Goal: Information Seeking & Learning: Understand process/instructions

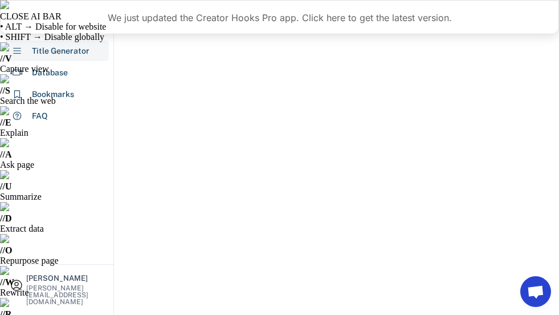
select select "**********"
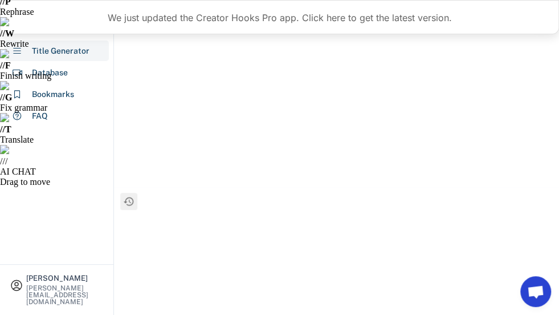
paste textarea "**********"
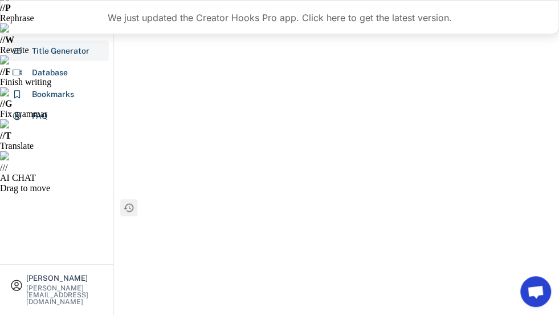
paste textarea "**********"
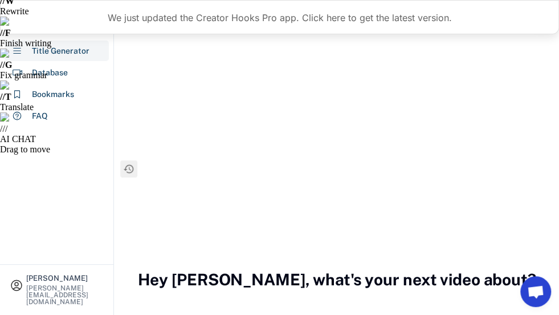
scroll to position [108, 0]
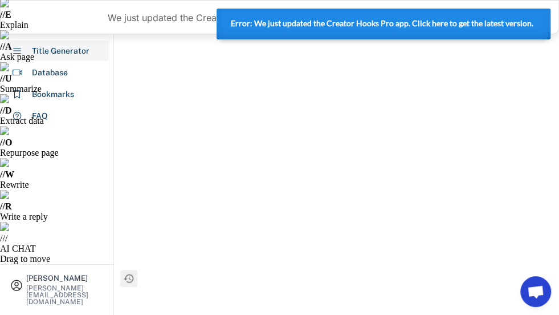
click at [328, 23] on strong "Error: We just updated the Creator Hooks Pro app. Click here to get the latest …" at bounding box center [382, 23] width 303 height 9
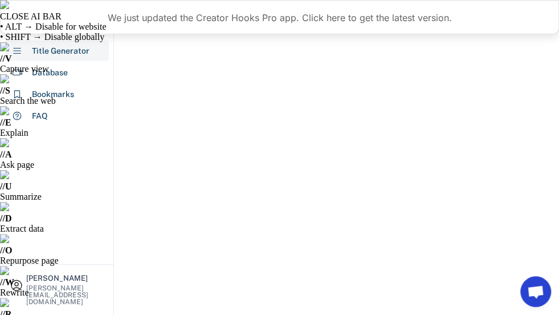
scroll to position [57, 0]
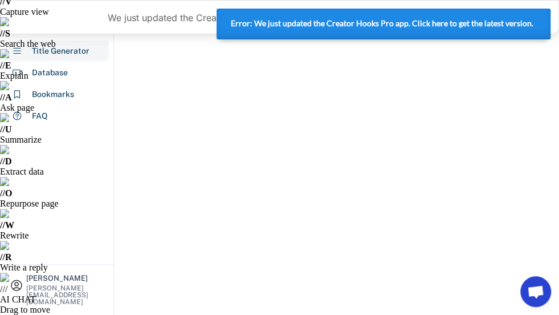
click at [325, 22] on strong "Error: We just updated the Creator Hooks Pro app. Click here to get the latest …" at bounding box center [382, 23] width 303 height 9
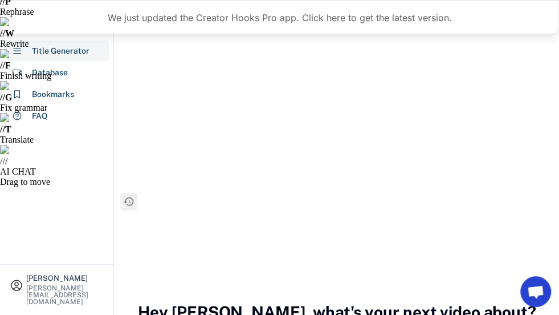
drag, startPoint x: 400, startPoint y: 135, endPoint x: 409, endPoint y: 141, distance: 10.8
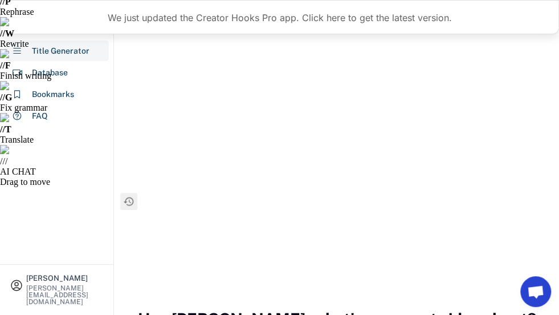
type textarea "**********"
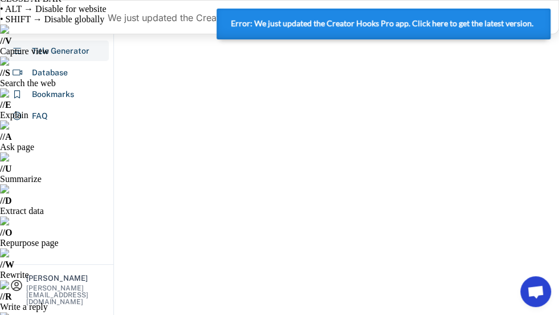
scroll to position [0, 0]
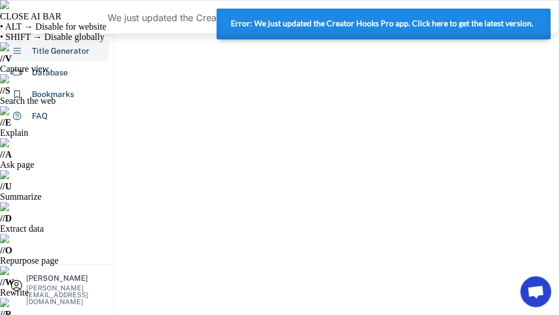
click at [465, 19] on strong "Error: We just updated the Creator Hooks Pro app. Click here to get the latest …" at bounding box center [382, 23] width 303 height 9
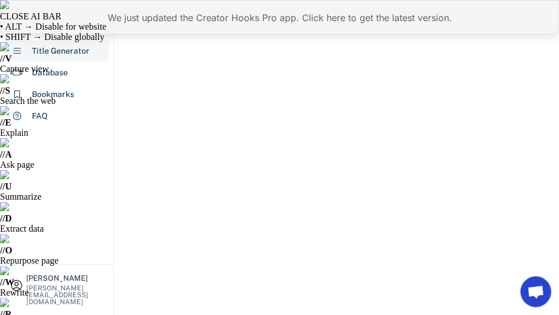
click at [357, 21] on div "We just updated the Creator Hooks Pro app. Click here to get the latest version." at bounding box center [279, 17] width 559 height 34
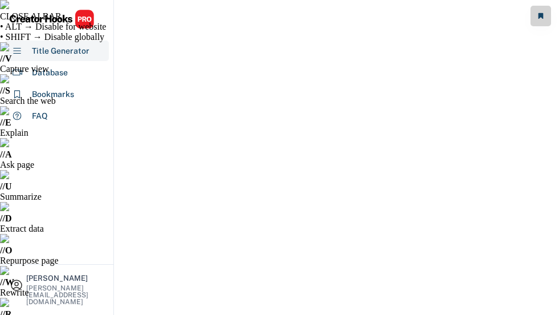
select select "**********"
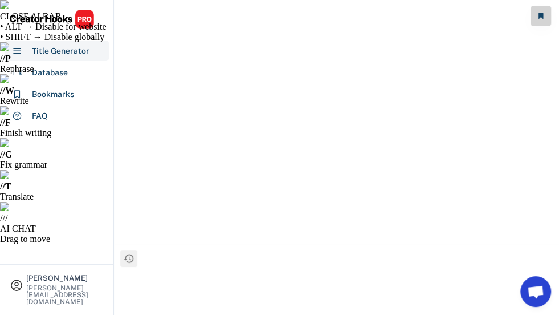
paste textarea "**********"
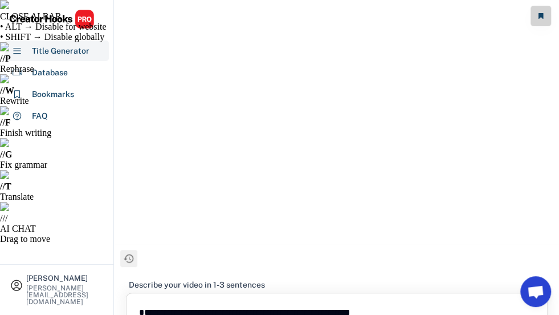
scroll to position [57, 0]
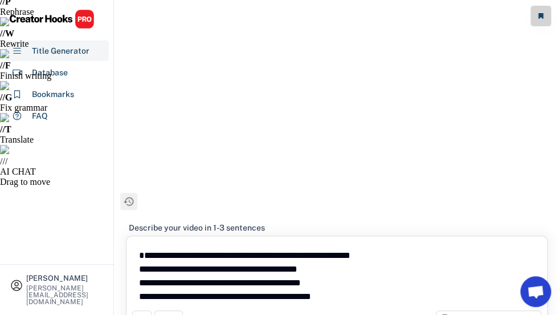
type textarea "**********"
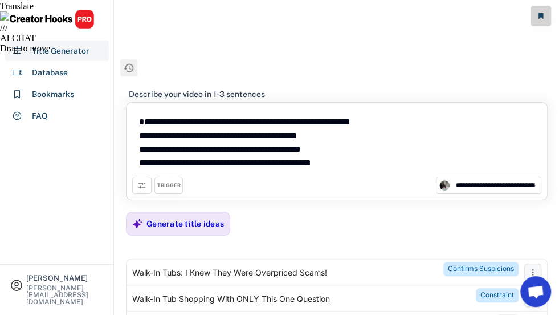
scroll to position [205, 0]
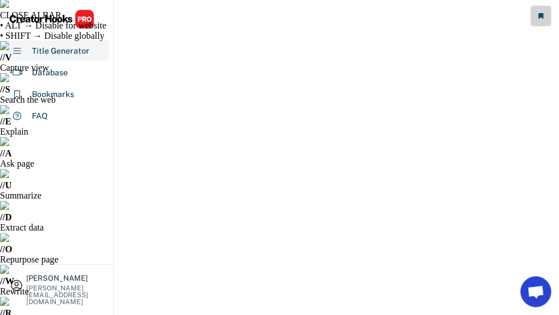
scroll to position [0, 0]
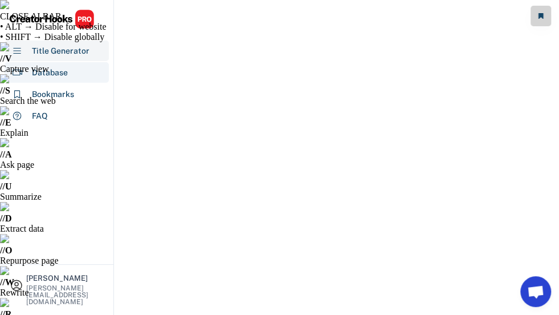
click at [61, 74] on div "Database" at bounding box center [50, 73] width 36 height 12
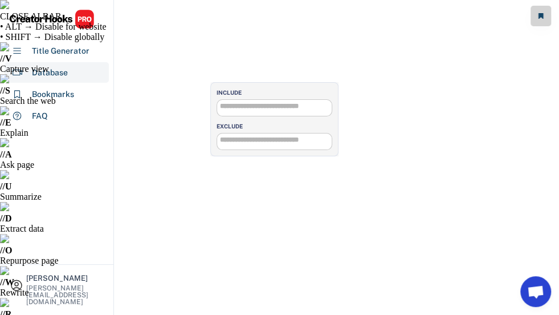
click at [265, 108] on input "search" at bounding box center [277, 106] width 115 height 7
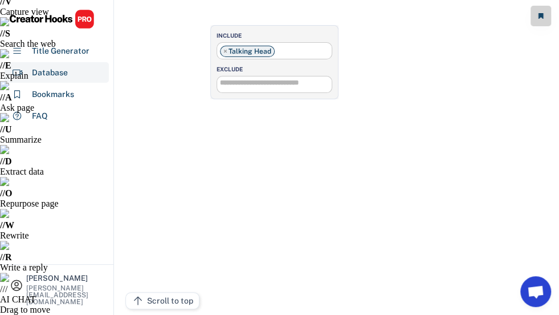
scroll to position [58, 0]
click at [289, 51] on ul "× Talking Head" at bounding box center [274, 50] width 115 height 14
click at [321, 51] on input "search" at bounding box center [323, 49] width 5 height 7
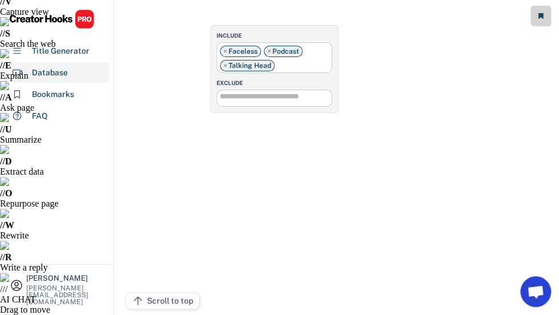
click at [302, 60] on ul "× Faceless × Podcast × Talking Head" at bounding box center [274, 57] width 115 height 28
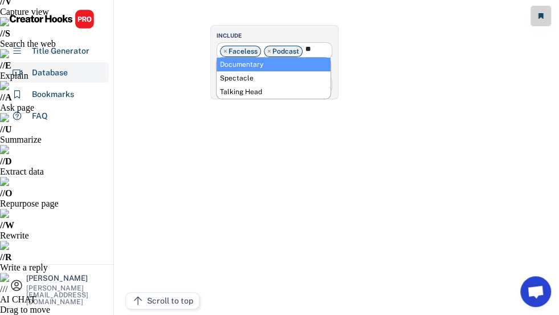
type input "*"
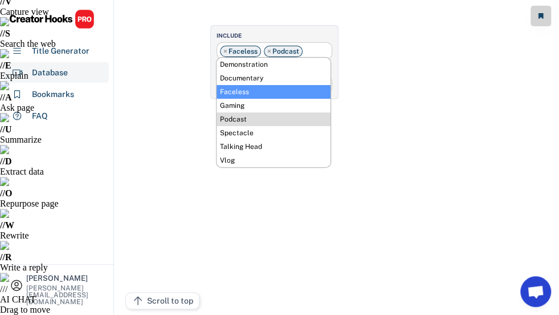
type input "*******"
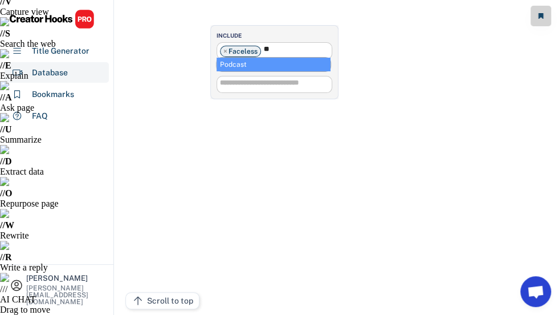
type input "*"
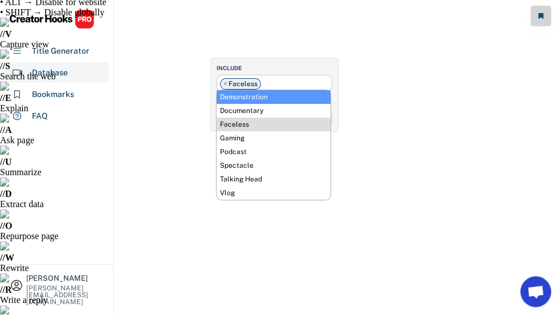
scroll to position [0, 0]
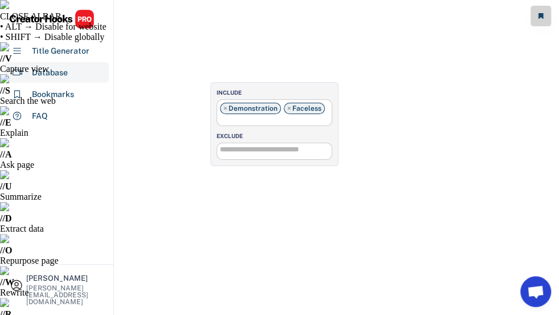
click at [245, 122] on ul "× Demonstration × Faceless" at bounding box center [274, 112] width 115 height 25
click at [259, 156] on input "search" at bounding box center [277, 153] width 115 height 7
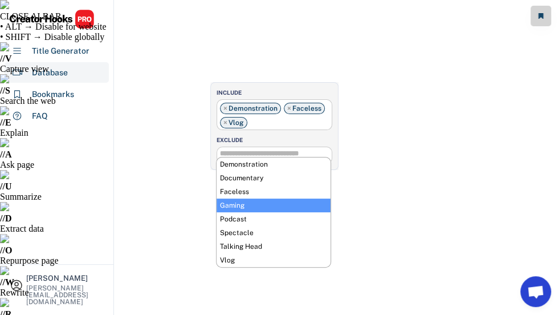
scroll to position [29, 0]
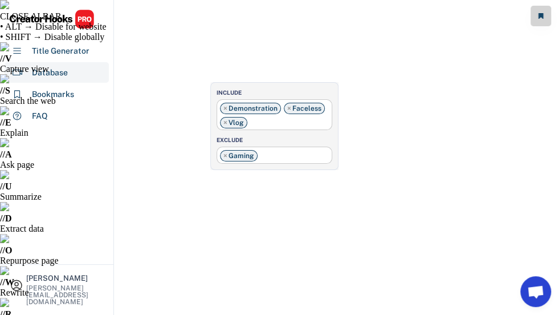
click at [267, 153] on ul "× Gaming" at bounding box center [274, 154] width 115 height 14
click at [314, 151] on ul "× Gaming × Podcast" at bounding box center [274, 154] width 115 height 14
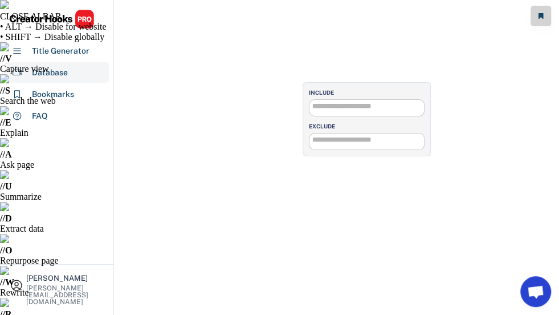
click at [326, 107] on input "search" at bounding box center [369, 106] width 115 height 7
click at [391, 108] on ul "× Beauty & Fashion" at bounding box center [366, 107] width 115 height 14
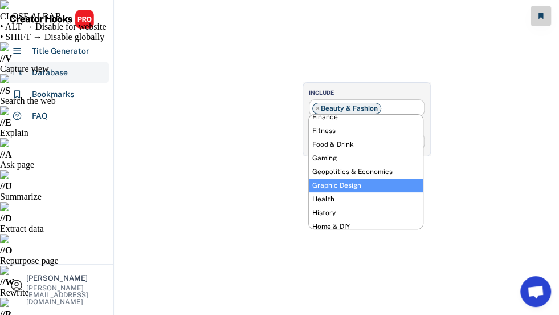
scroll to position [171, 0]
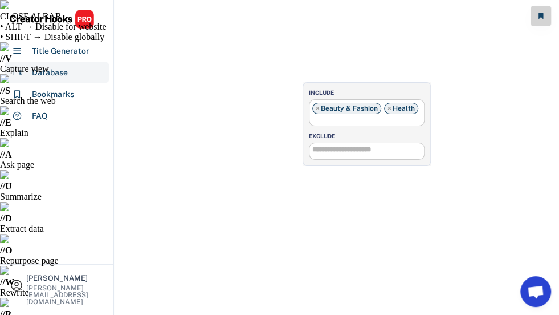
click at [362, 120] on ul "× Beauty & Fashion × Health" at bounding box center [366, 112] width 115 height 25
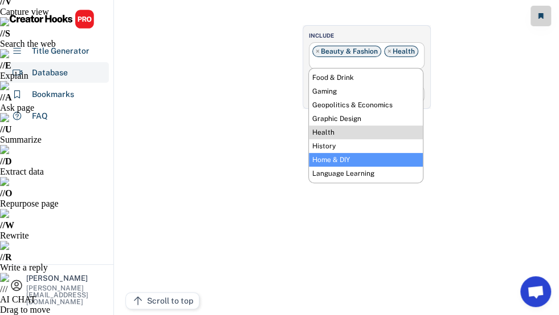
scroll to position [77, 0]
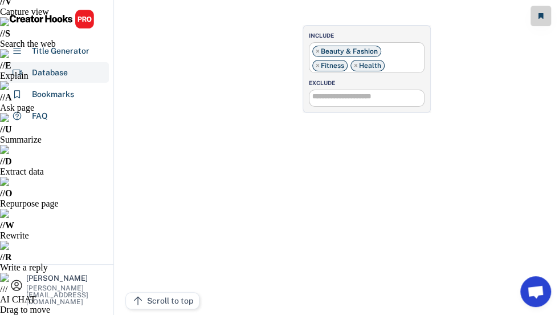
click at [340, 93] on input "search" at bounding box center [369, 96] width 115 height 7
click at [368, 93] on input "search" at bounding box center [367, 96] width 5 height 7
click at [408, 98] on input "search" at bounding box center [408, 96] width 5 height 7
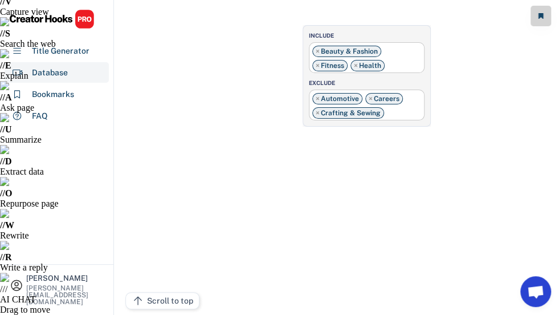
click at [393, 109] on ul "× Automotive × Careers × Crafting & Sewing" at bounding box center [366, 104] width 115 height 28
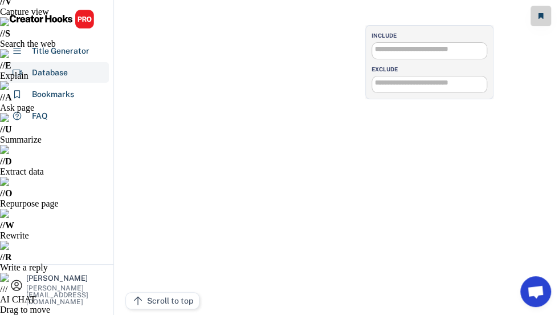
click at [403, 52] on input "search" at bounding box center [432, 49] width 115 height 7
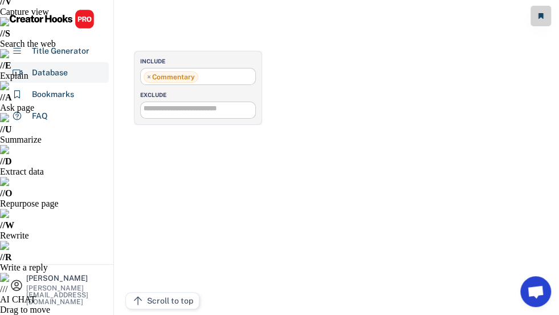
click at [206, 75] on ul "× Commentary" at bounding box center [198, 75] width 115 height 14
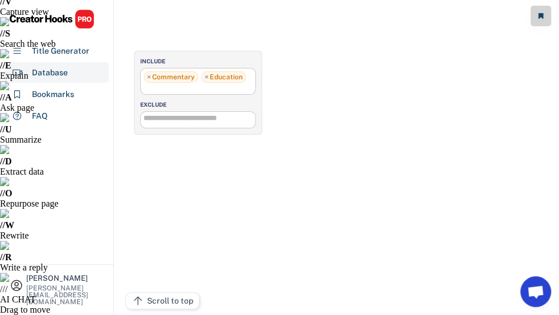
click at [149, 85] on input "search" at bounding box center [146, 88] width 5 height 7
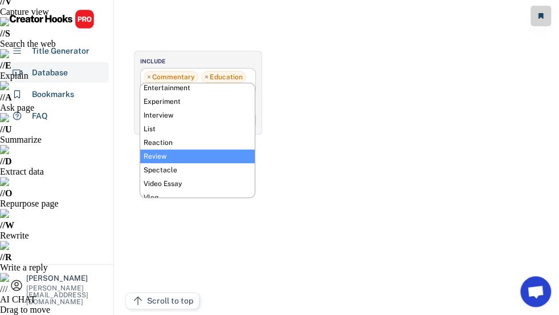
scroll to position [64, 0]
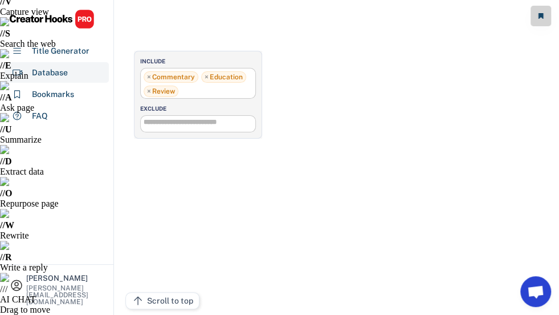
click at [181, 121] on input "search" at bounding box center [201, 122] width 115 height 7
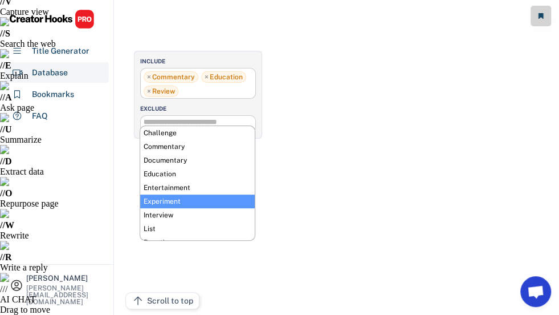
scroll to position [48, 0]
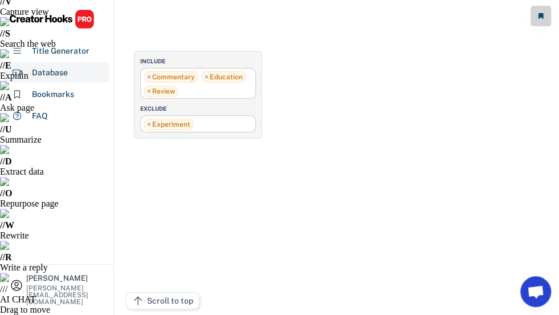
click at [209, 124] on ul "× Experiment" at bounding box center [198, 123] width 115 height 14
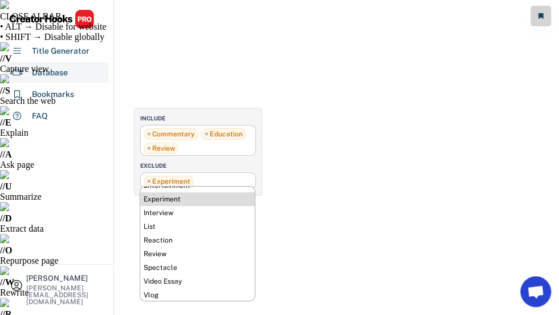
scroll to position [64, 0]
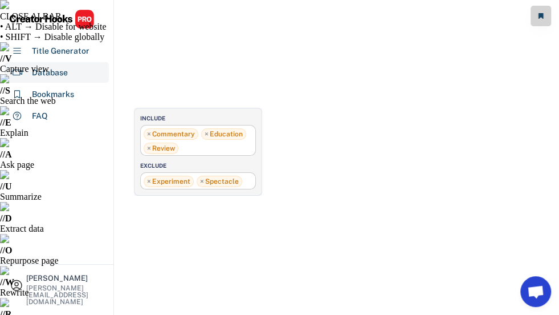
click at [243, 183] on ul "× Experiment × Spectacle" at bounding box center [198, 180] width 115 height 14
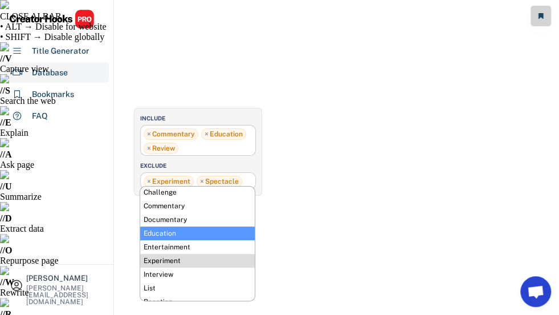
scroll to position [0, 0]
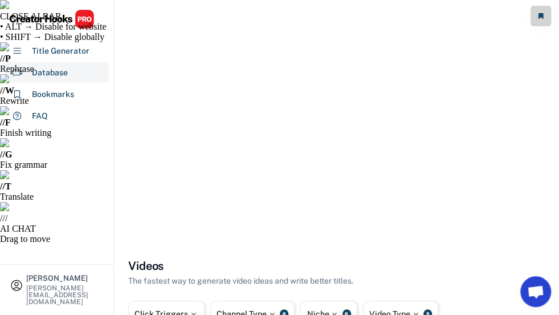
paste input "**********"
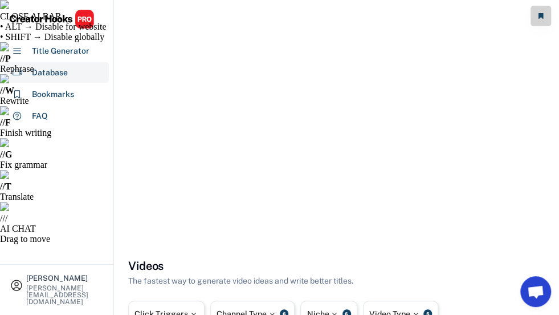
type input "**********"
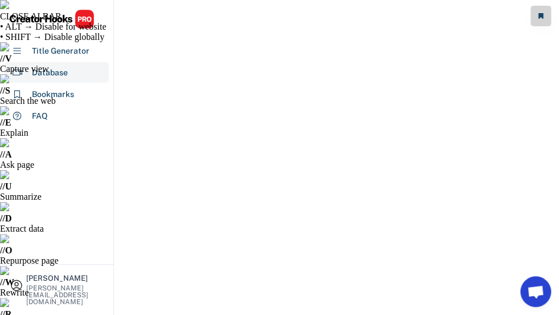
scroll to position [0, 0]
drag, startPoint x: 321, startPoint y: 166, endPoint x: 313, endPoint y: 157, distance: 12.1
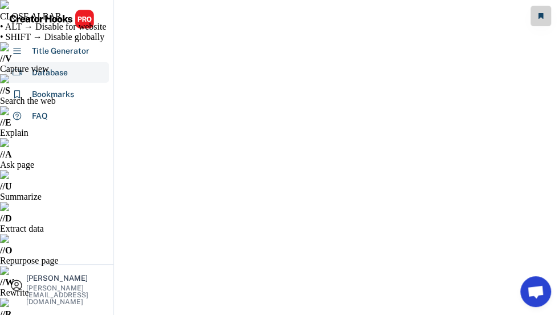
click at [73, 51] on div "Title Generator" at bounding box center [61, 51] width 58 height 12
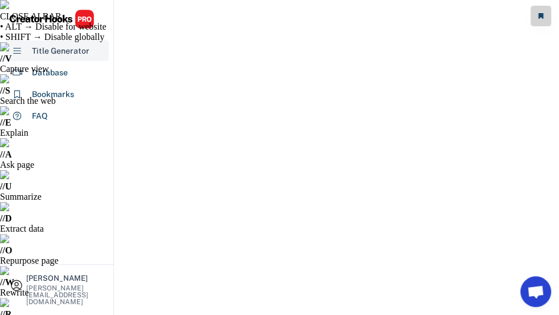
click at [15, 52] on icon at bounding box center [17, 51] width 10 height 10
click at [17, 50] on icon at bounding box center [17, 51] width 10 height 10
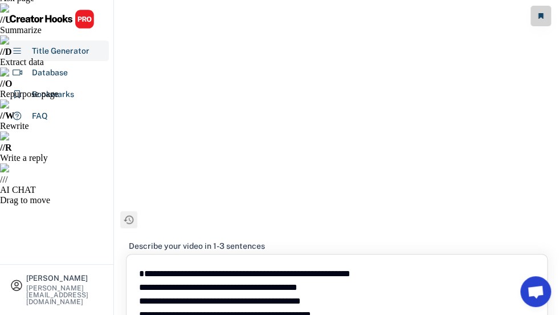
scroll to position [148, 0]
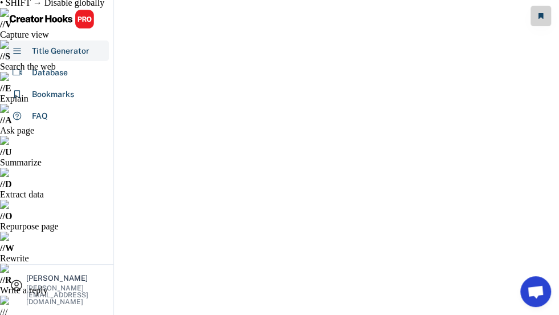
scroll to position [0, 0]
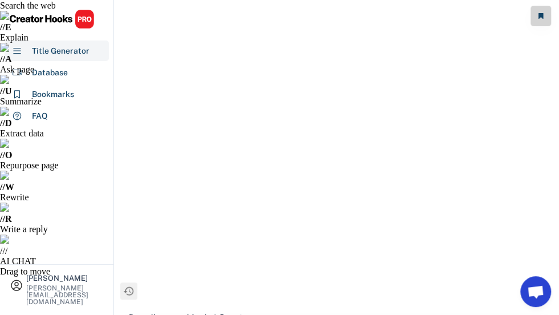
scroll to position [114, 0]
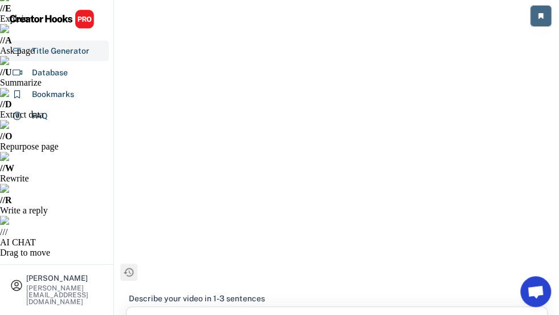
click at [542, 18] on use at bounding box center [540, 16] width 5 height 6
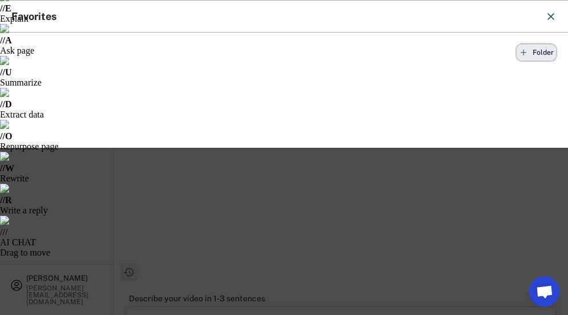
click at [526, 53] on icon at bounding box center [523, 52] width 9 height 9
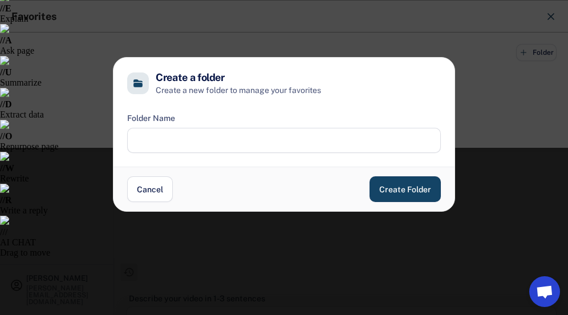
click at [188, 145] on input "input" at bounding box center [283, 140] width 313 height 25
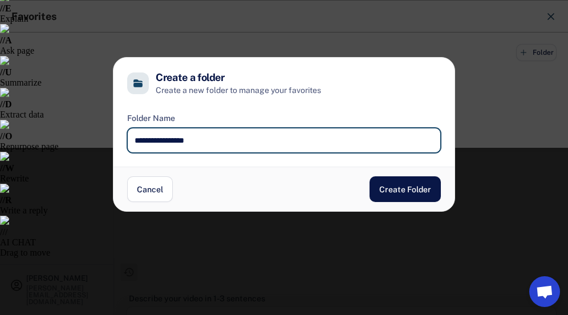
type input "**********"
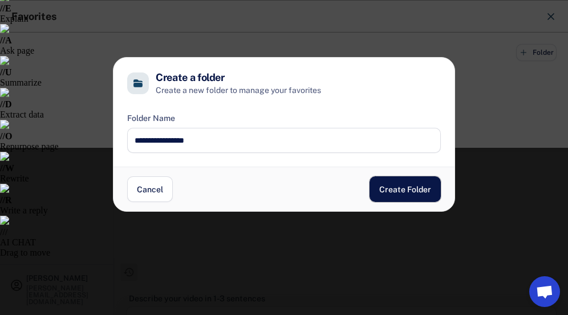
click at [420, 195] on button "Create Folder" at bounding box center [404, 189] width 71 height 26
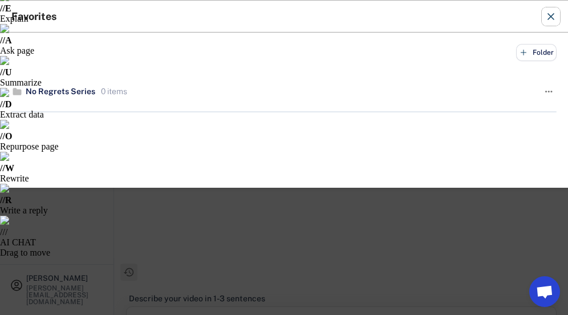
click at [548, 14] on use at bounding box center [551, 17] width 6 height 6
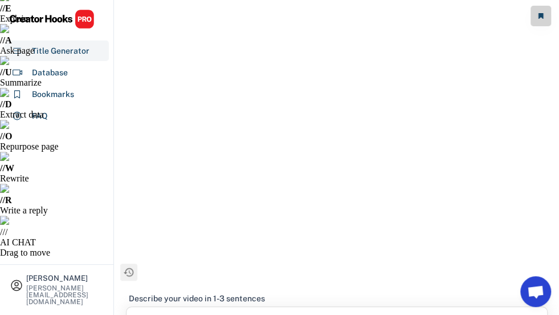
click at [57, 22] on img at bounding box center [51, 19] width 85 height 20
click at [79, 21] on img at bounding box center [51, 19] width 85 height 20
click at [55, 21] on img at bounding box center [51, 19] width 85 height 20
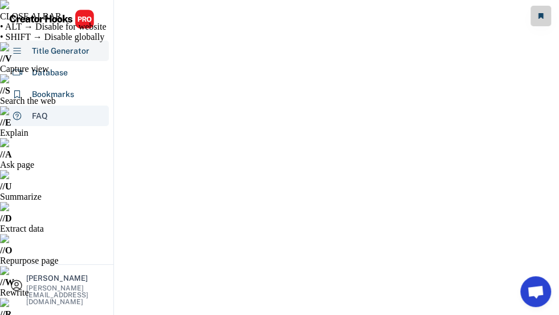
click at [43, 116] on div "FAQ" at bounding box center [40, 116] width 16 height 12
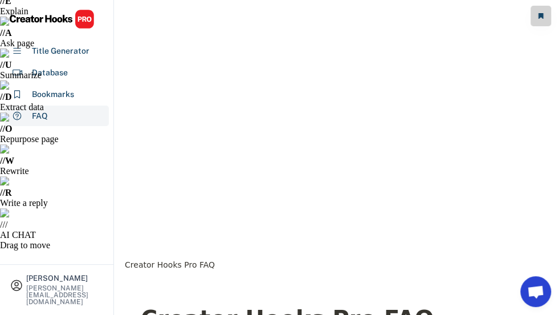
scroll to position [136, 0]
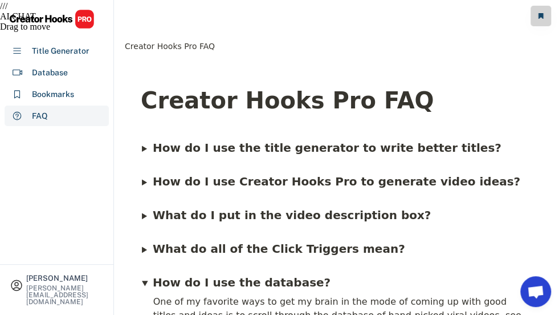
scroll to position [364, 0]
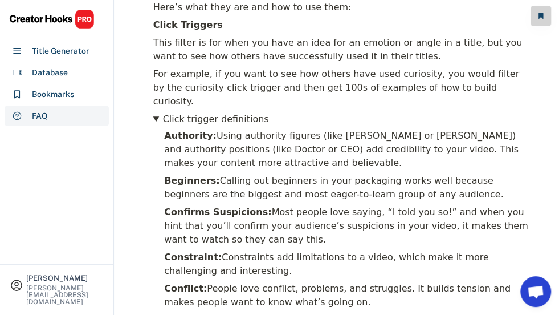
scroll to position [706, 0]
